Goal: Information Seeking & Learning: Learn about a topic

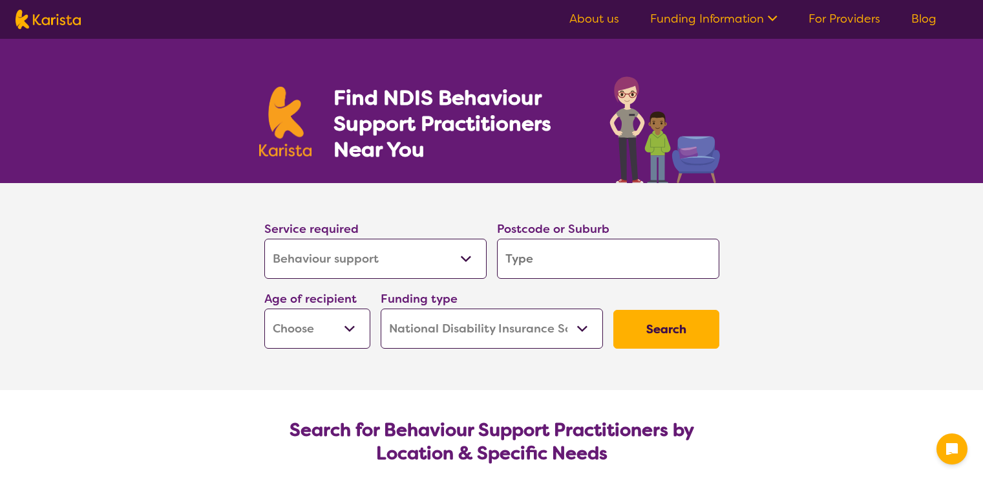
select select "Behaviour support"
select select "NDIS"
select select "Behaviour support"
select select "NDIS"
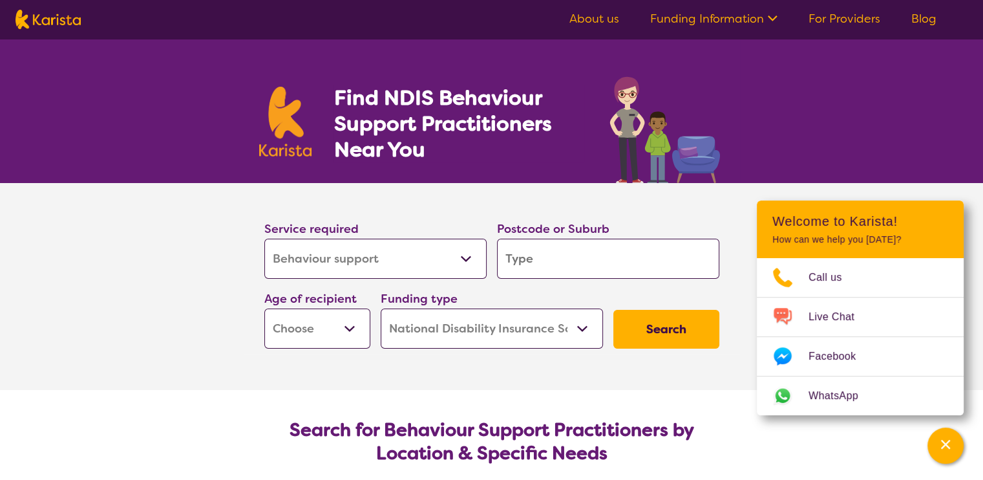
click at [559, 272] on input "search" at bounding box center [608, 259] width 222 height 40
type input "2"
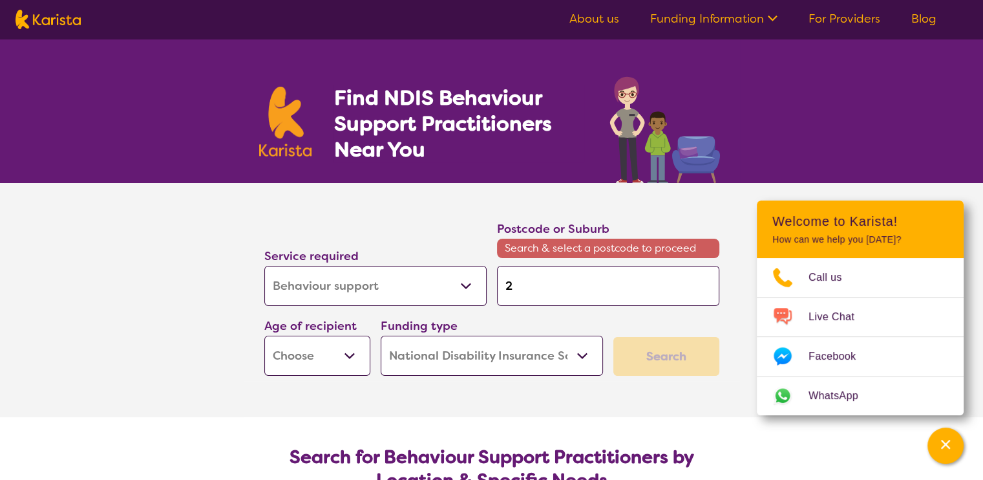
type input "25"
type input "254"
type input "2541"
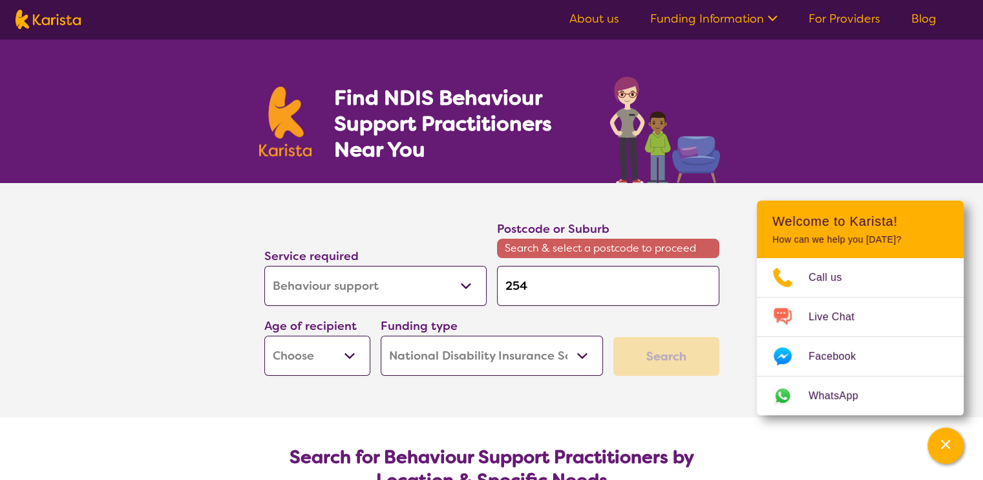
type input "2541"
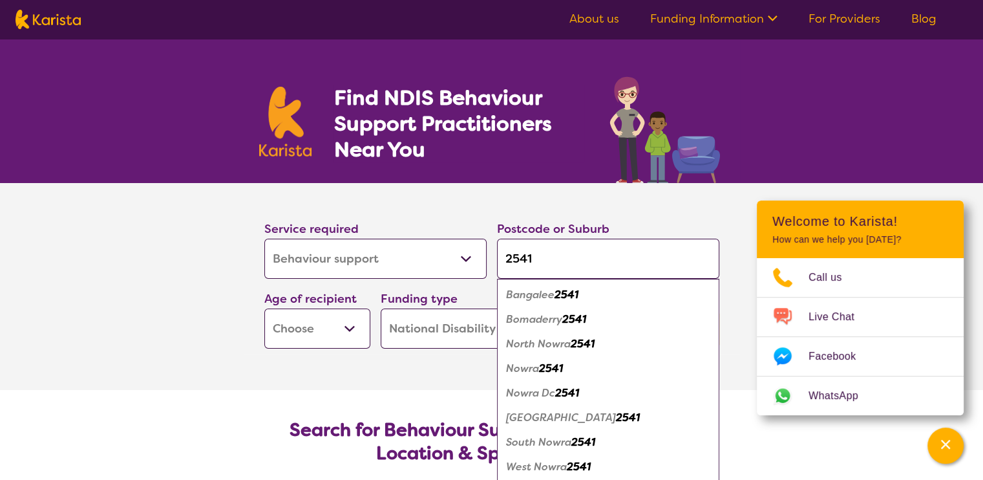
type input "2541"
click at [548, 362] on em "2541" at bounding box center [551, 368] width 24 height 14
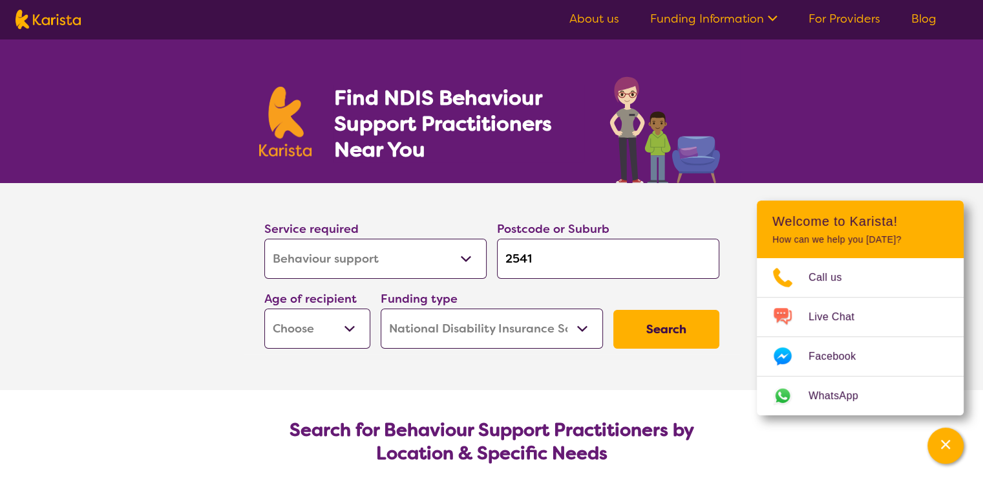
click at [672, 321] on button "Search" at bounding box center [666, 329] width 106 height 39
click at [345, 328] on select "Early Childhood - 0 to 9 Child - 10 to 11 Adolescent - 12 to 17 Adult - 18 to 6…" at bounding box center [317, 328] width 106 height 40
select select "AS"
click at [264, 308] on select "Early Childhood - 0 to 9 Child - 10 to 11 Adolescent - 12 to 17 Adult - 18 to 6…" at bounding box center [317, 328] width 106 height 40
select select "AS"
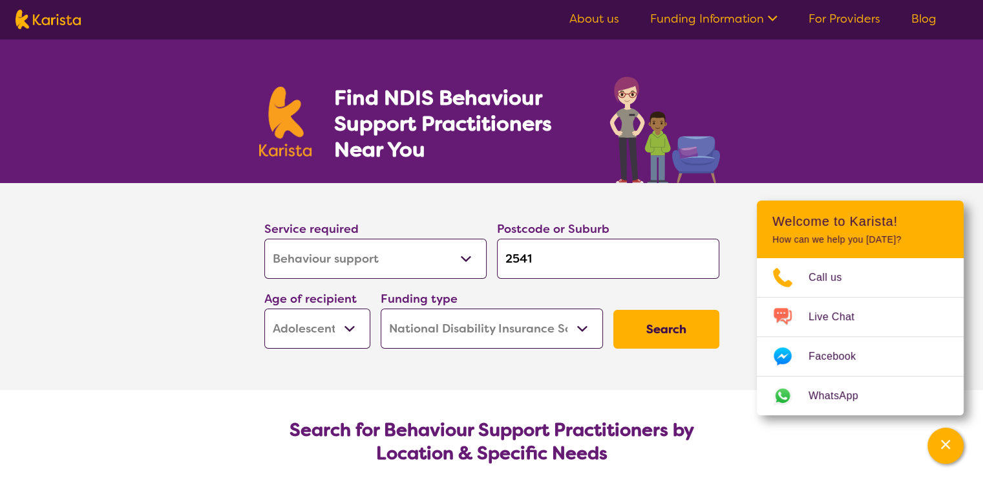
scroll to position [65, 0]
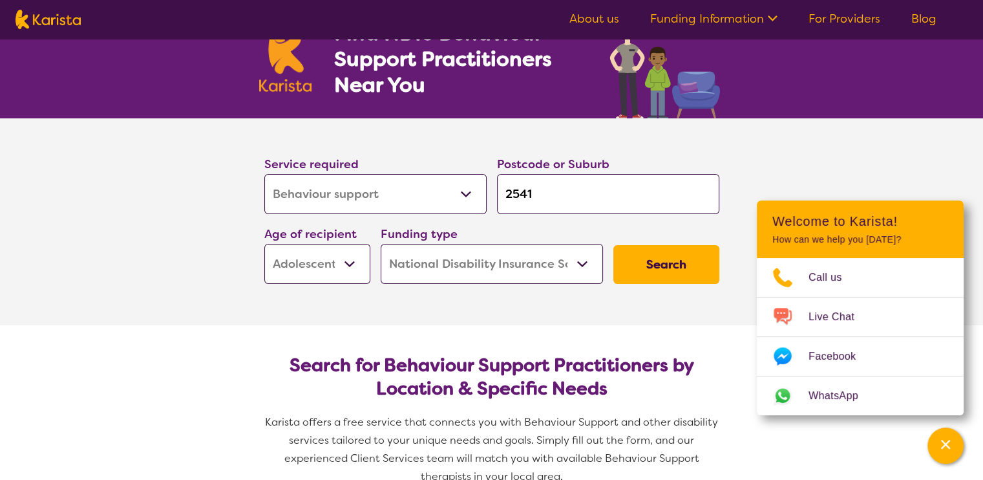
click at [683, 262] on button "Search" at bounding box center [666, 264] width 106 height 39
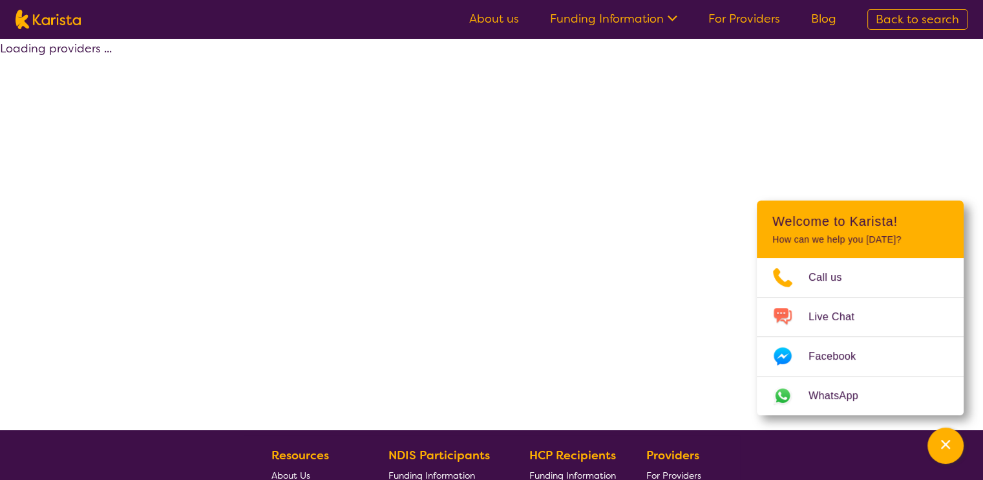
select select "by_score"
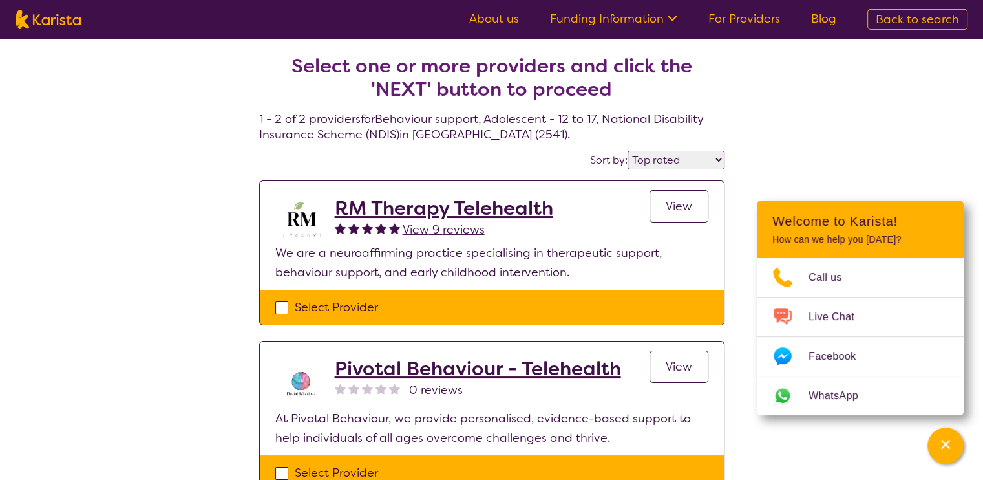
select select "Behaviour support"
select select "AS"
select select "NDIS"
select select "Behaviour support"
select select "AS"
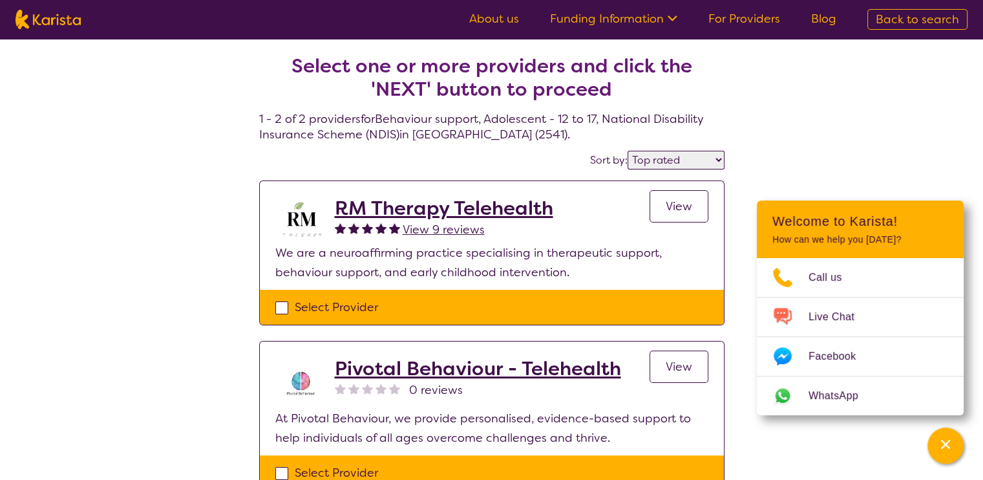
select select "NDIS"
